Goal: Browse casually

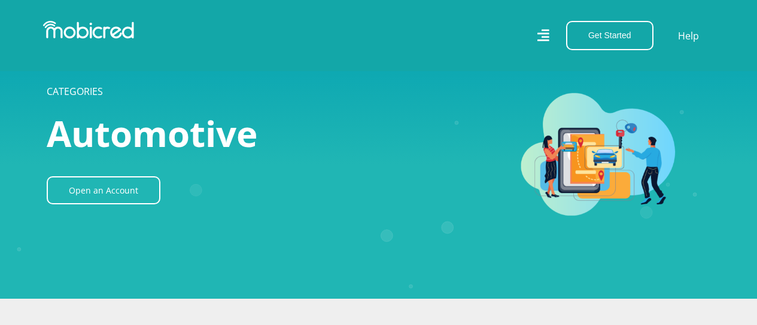
scroll to position [465, 0]
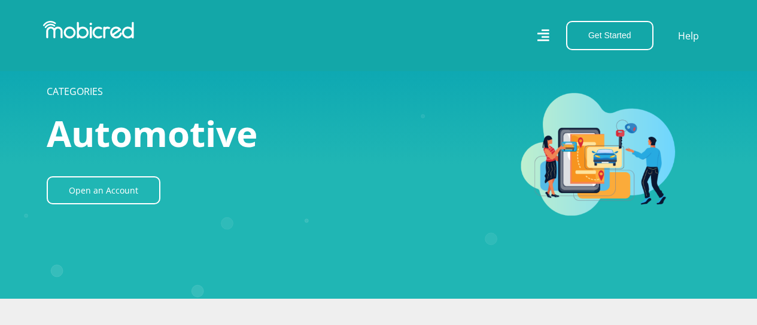
scroll to position [465, 0]
